Goal: Find contact information: Obtain details needed to contact an individual or organization

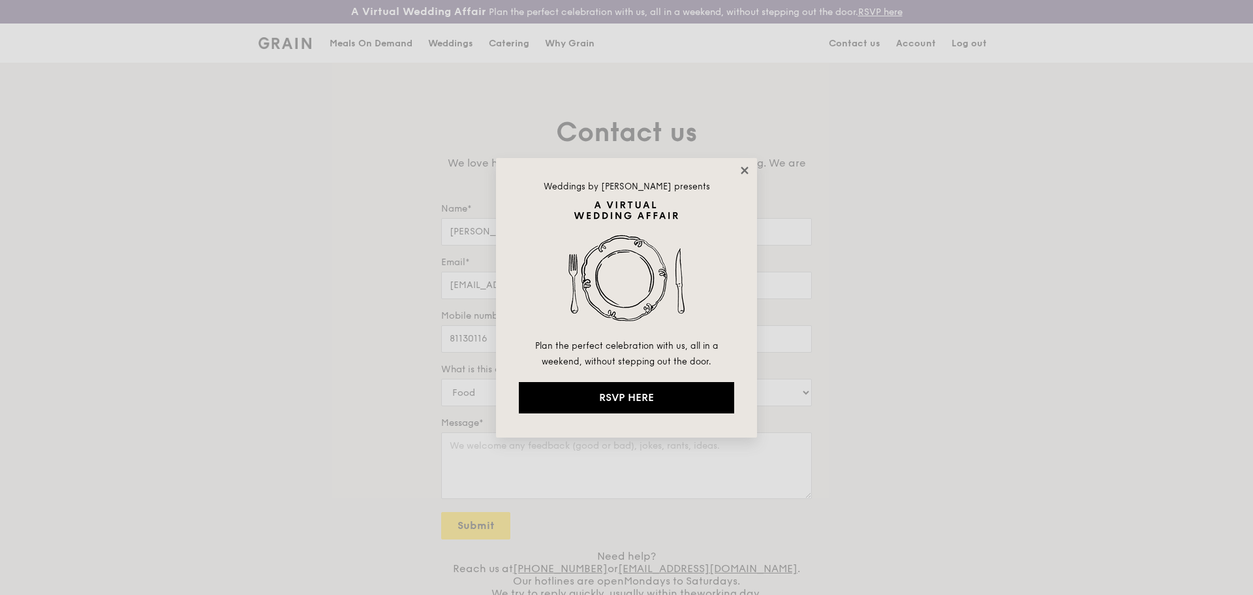
click at [748, 168] on icon at bounding box center [745, 170] width 12 height 12
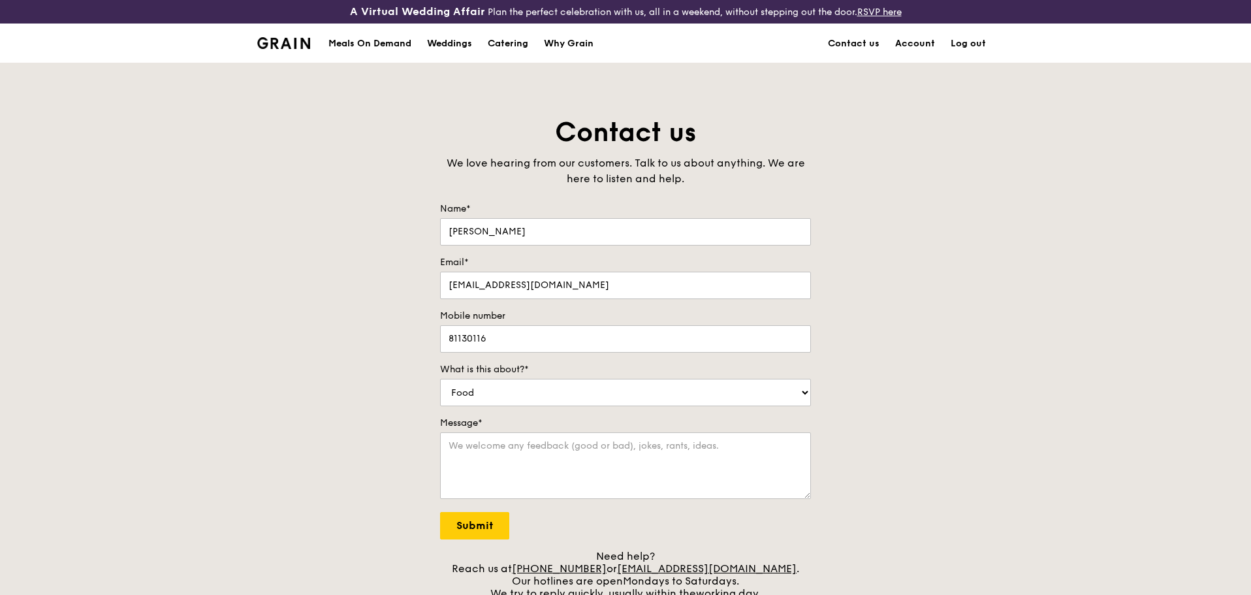
scroll to position [131, 0]
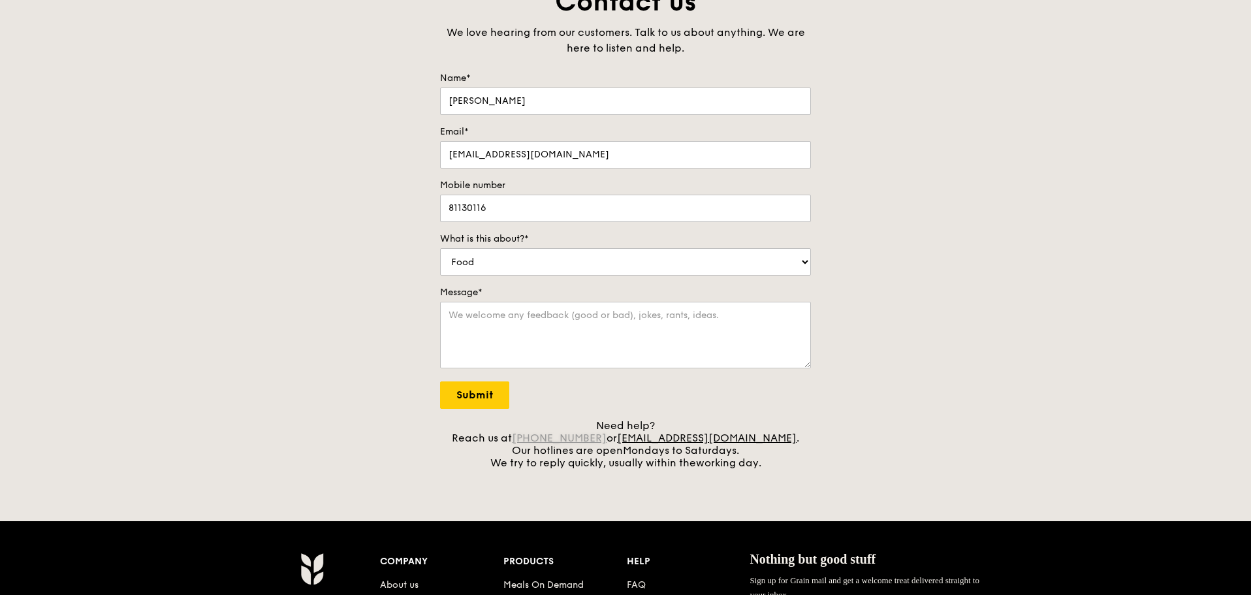
click at [606, 437] on link "[PHONE_NUMBER]" at bounding box center [559, 437] width 95 height 12
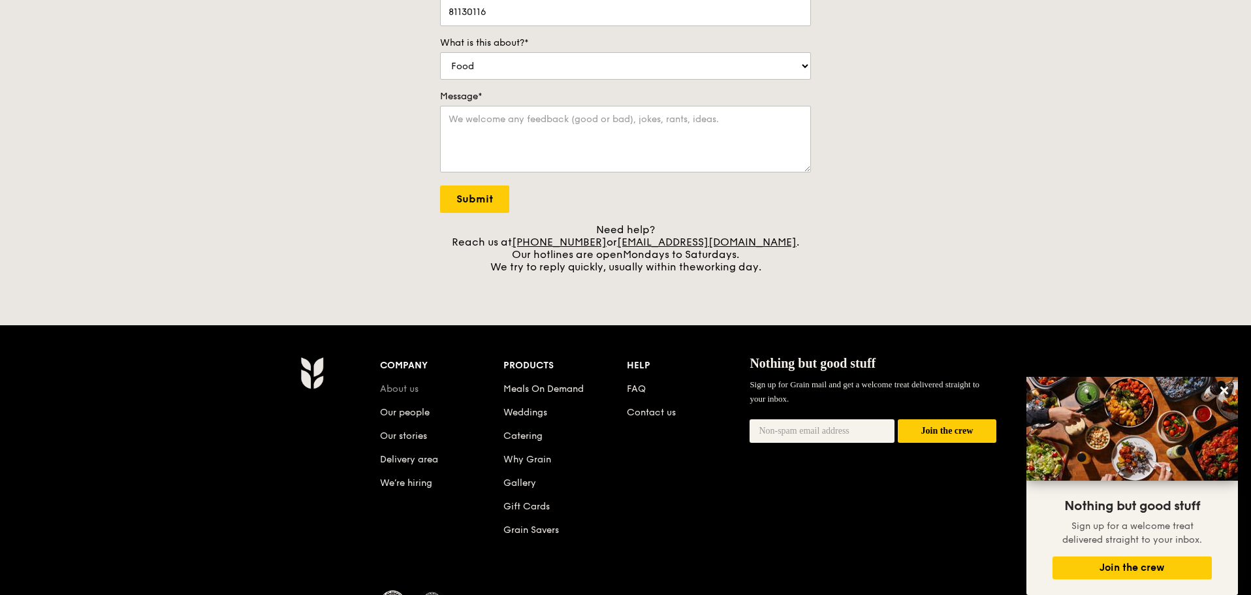
click at [405, 392] on link "About us" at bounding box center [399, 388] width 39 height 11
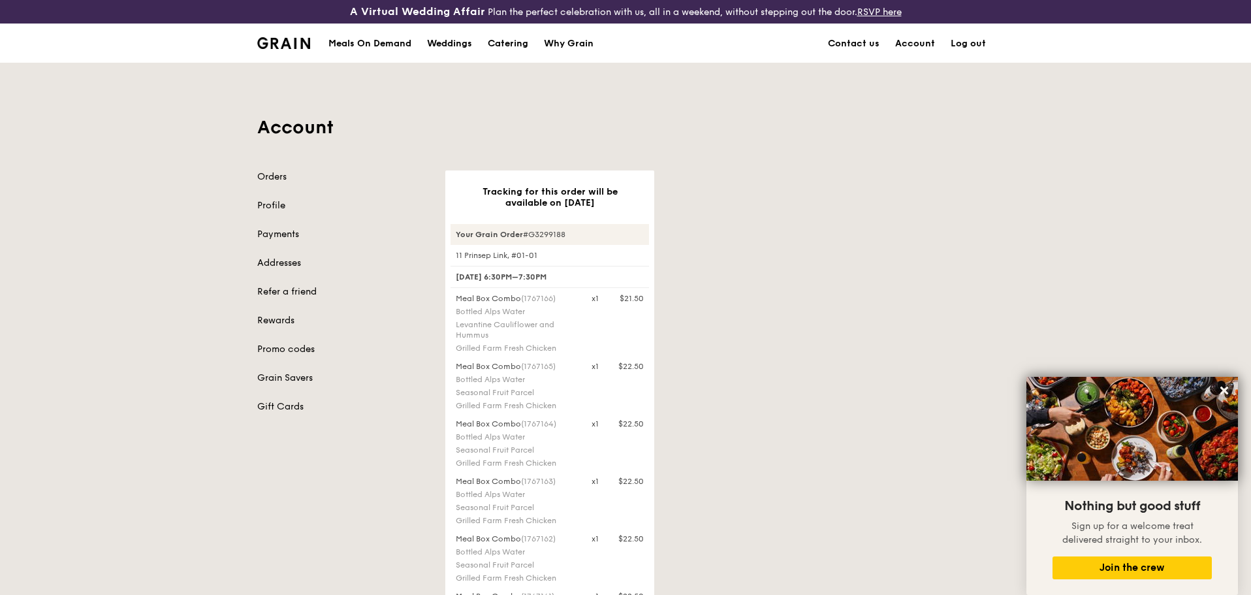
click at [544, 123] on h1 "Account" at bounding box center [625, 127] width 736 height 23
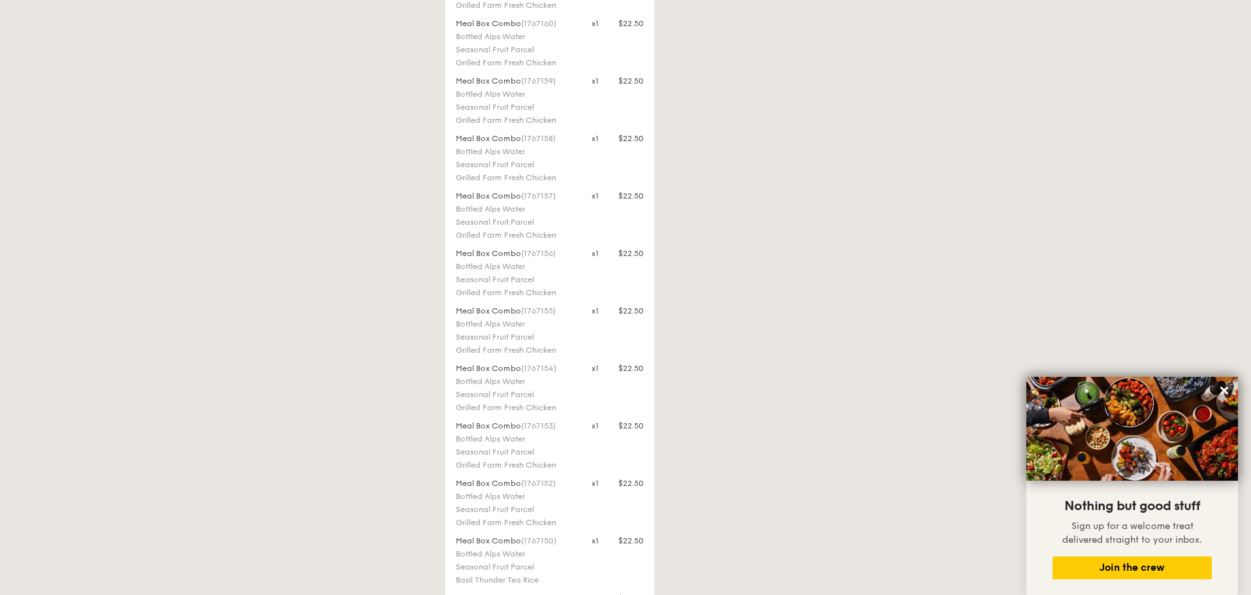
scroll to position [1152, 0]
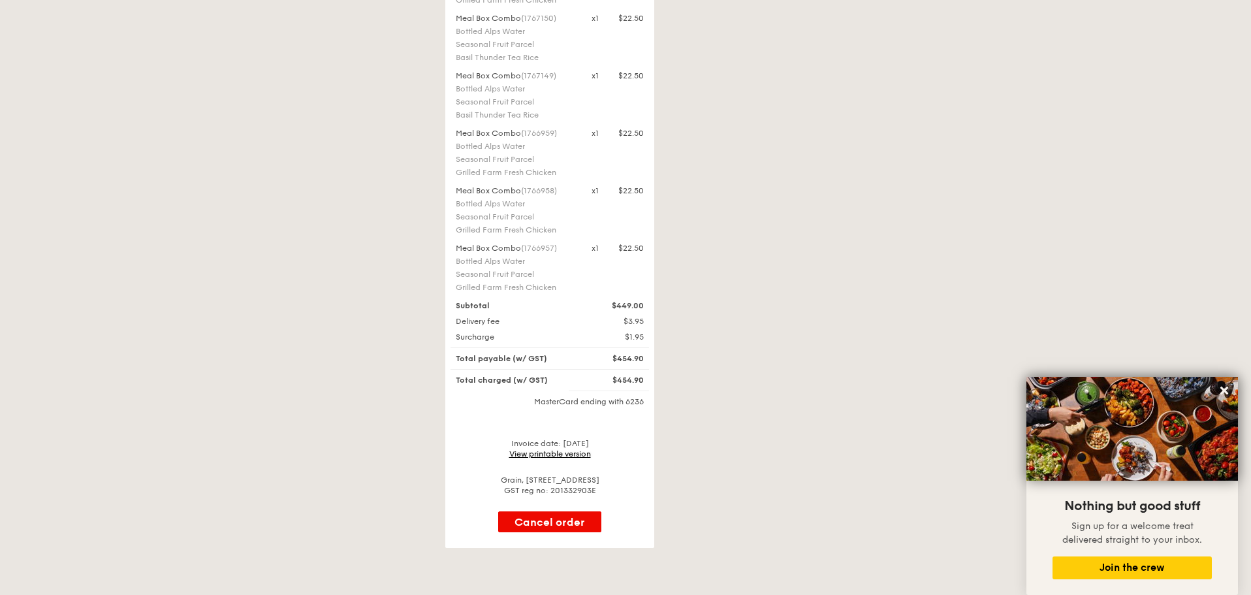
click at [559, 452] on link "View printable version" at bounding box center [550, 453] width 82 height 9
